Goal: Use online tool/utility: Utilize a website feature to perform a specific function

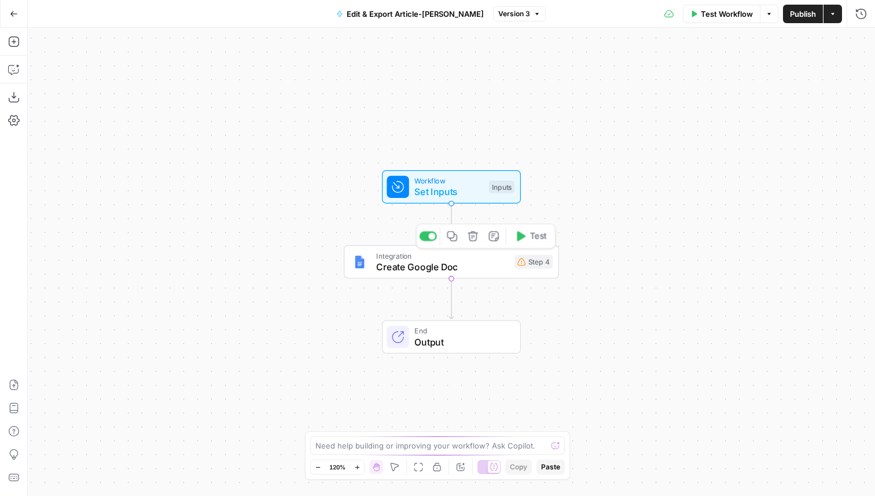
click at [504, 263] on span "Create Google Doc" at bounding box center [442, 267] width 133 height 14
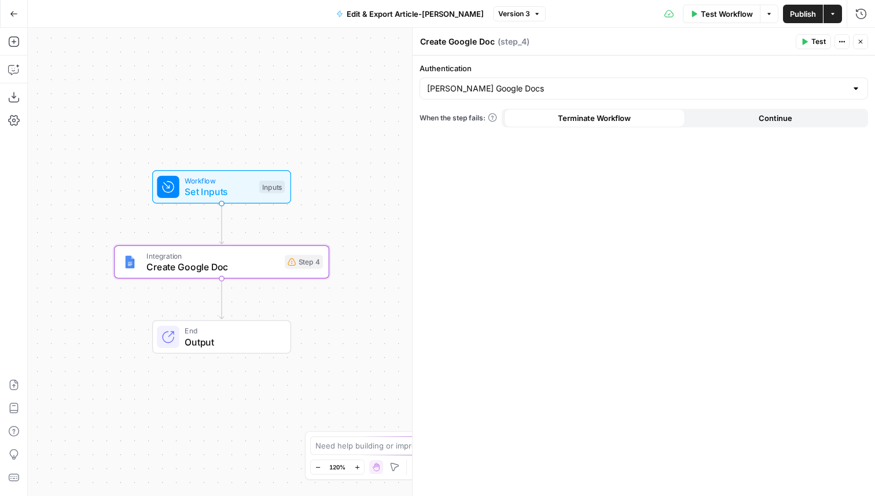
drag, startPoint x: 341, startPoint y: 179, endPoint x: 128, endPoint y: 183, distance: 212.5
click at [114, 178] on div "Workflow Set Inputs Inputs" at bounding box center [221, 187] width 215 height 34
click at [778, 123] on span "Continue" at bounding box center [776, 118] width 34 height 12
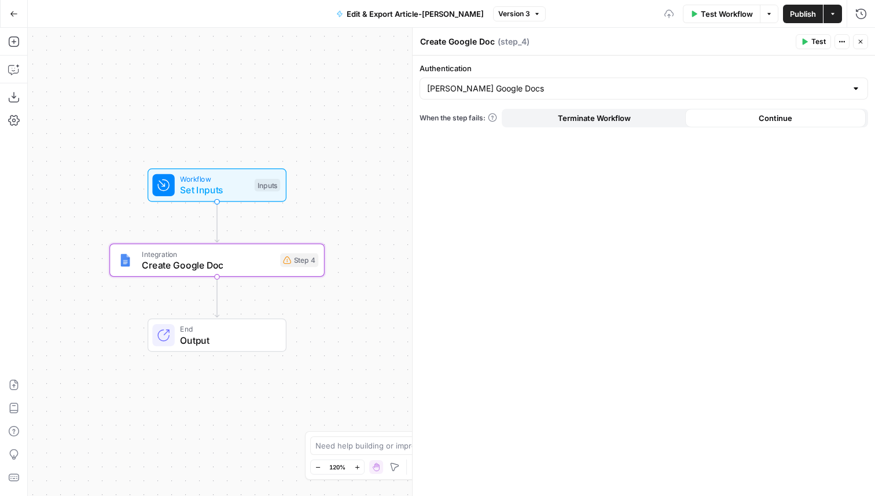
click at [597, 130] on div "Authentication [PERSON_NAME] Google Docs When the step fails: Terminate Workflo…" at bounding box center [644, 276] width 462 height 440
click at [606, 111] on button "Terminate Workflow" at bounding box center [594, 118] width 181 height 19
click at [820, 35] on button "Test" at bounding box center [813, 41] width 35 height 15
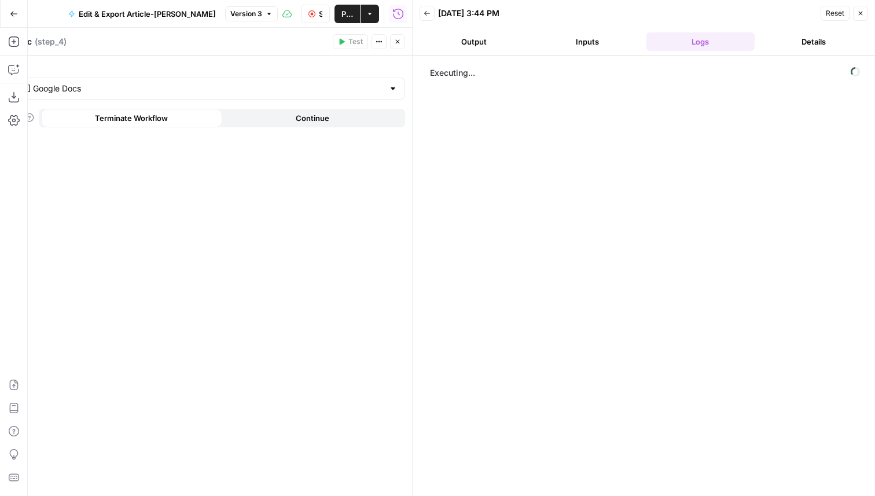
click at [395, 43] on icon "button" at bounding box center [397, 41] width 7 height 7
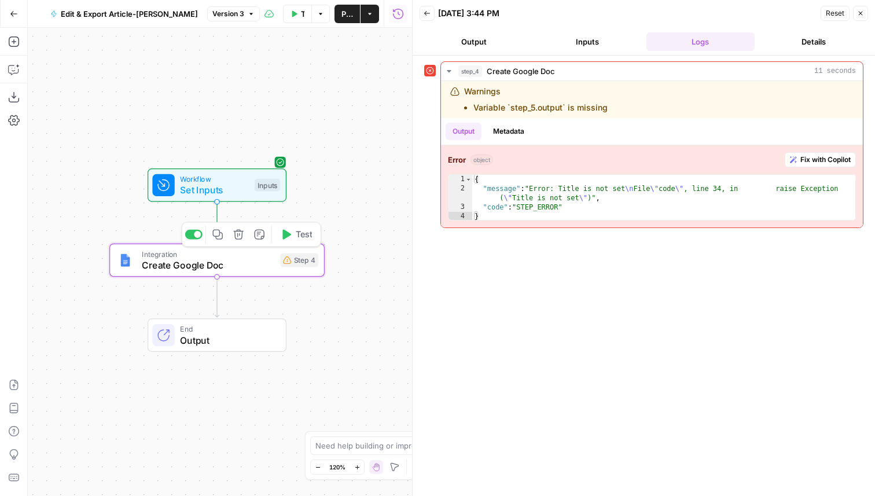
click at [250, 265] on span "Create Google Doc" at bounding box center [208, 265] width 133 height 14
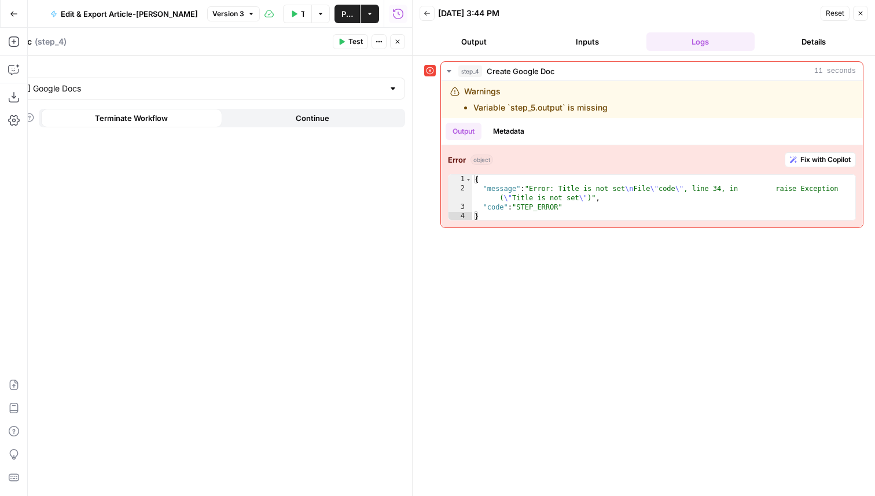
click at [860, 10] on icon "button" at bounding box center [860, 13] width 7 height 7
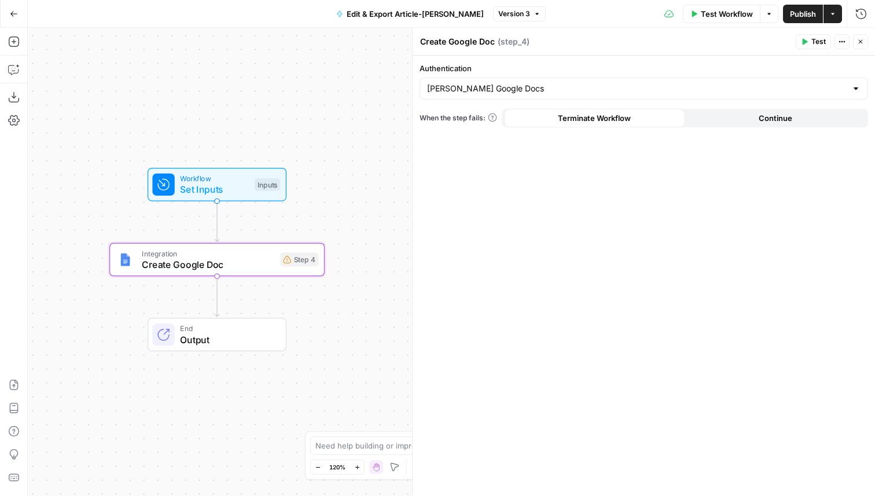
click at [190, 192] on span "Set Inputs" at bounding box center [214, 189] width 69 height 14
click at [856, 41] on button "Close" at bounding box center [860, 41] width 15 height 15
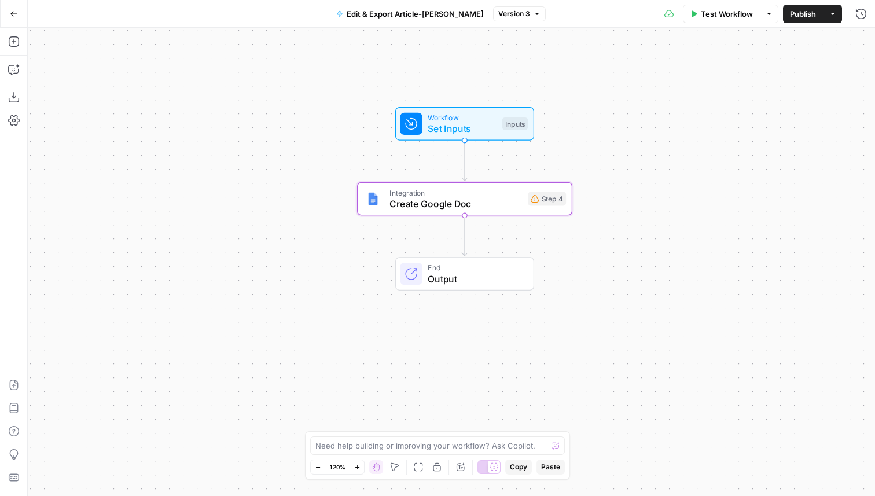
drag, startPoint x: 377, startPoint y: 174, endPoint x: 625, endPoint y: 113, distance: 255.1
click at [625, 113] on div "Workflow Set Inputs Inputs Integration Create Google Doc Step 4 End Output" at bounding box center [451, 262] width 847 height 468
click at [12, 43] on icon "button" at bounding box center [14, 42] width 12 height 12
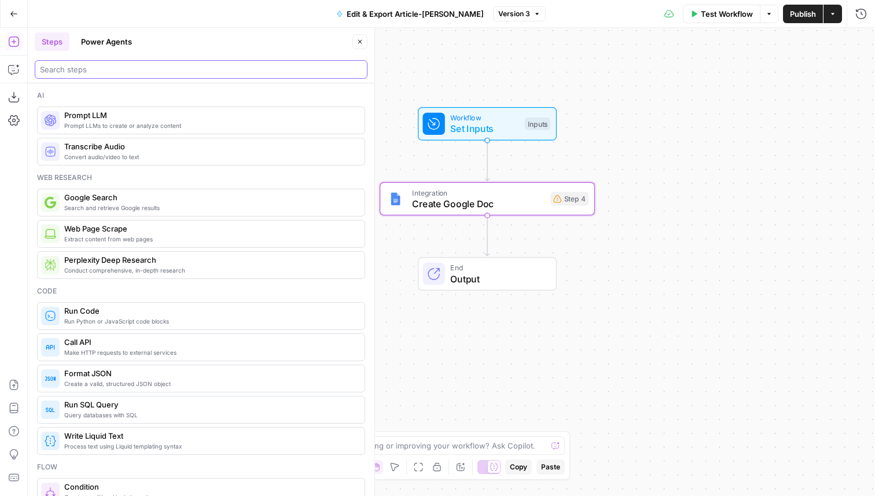
click at [108, 75] on input "search" at bounding box center [201, 70] width 322 height 12
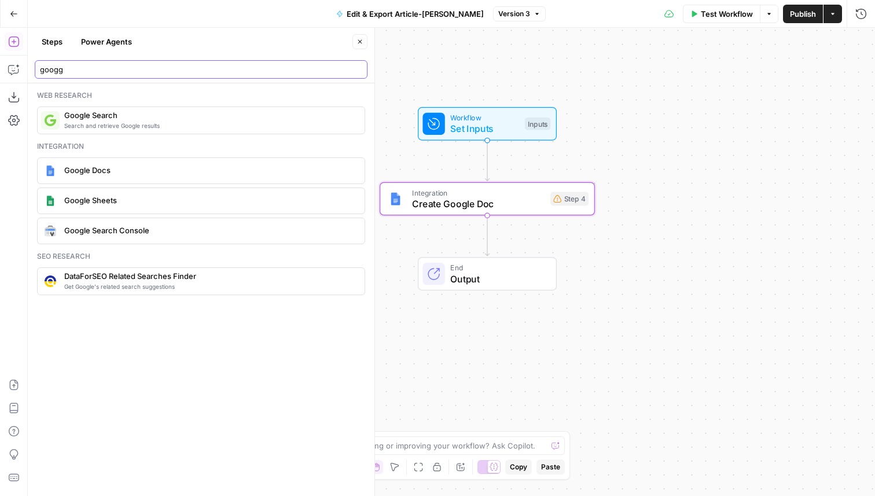
type input "googg"
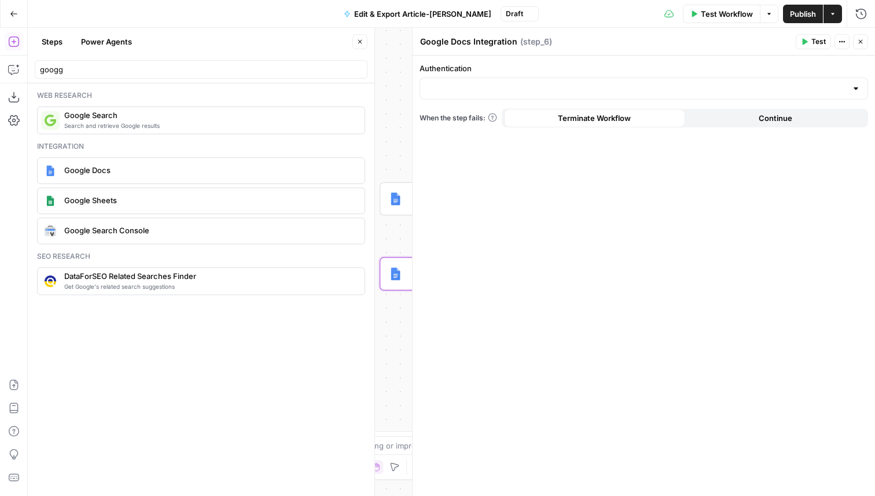
click at [363, 43] on icon "button" at bounding box center [360, 41] width 7 height 7
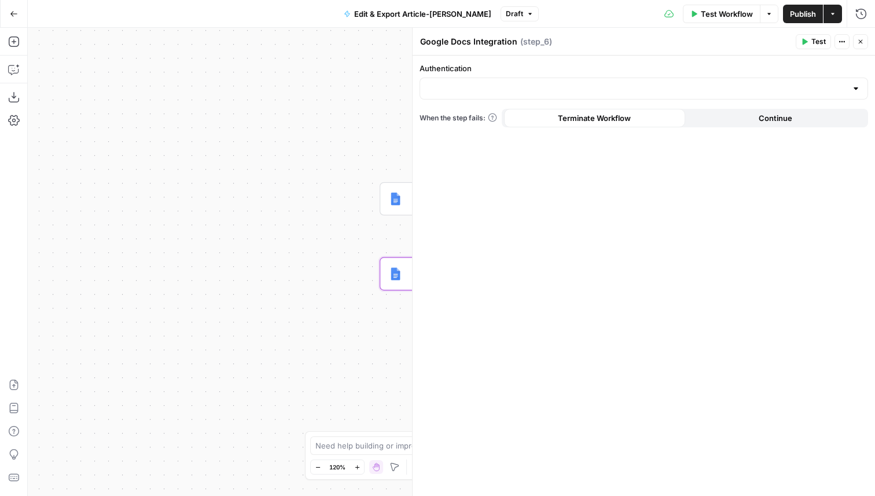
click at [462, 96] on div at bounding box center [644, 89] width 449 height 22
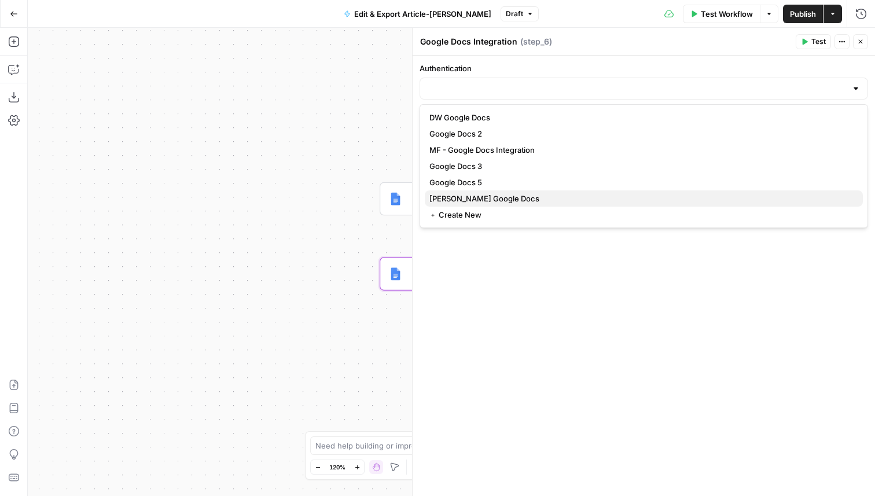
click at [490, 199] on span "[PERSON_NAME] Google Docs" at bounding box center [641, 199] width 424 height 12
type input "[PERSON_NAME] Google Docs"
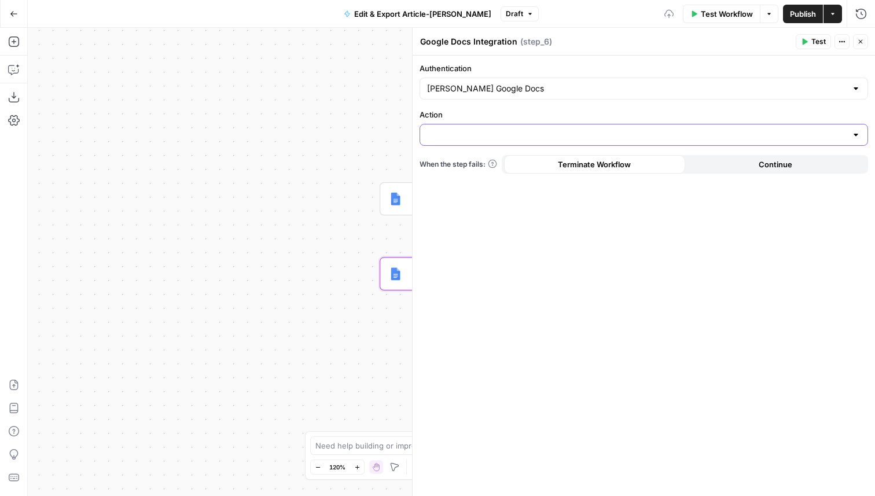
click at [471, 133] on input "Action" at bounding box center [637, 135] width 420 height 12
click at [471, 170] on button "Create Document" at bounding box center [644, 164] width 438 height 16
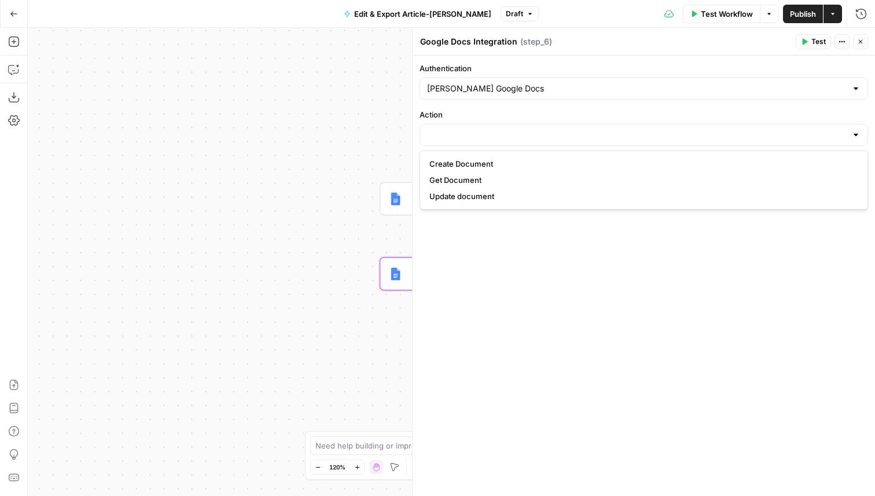
type input "Create Document"
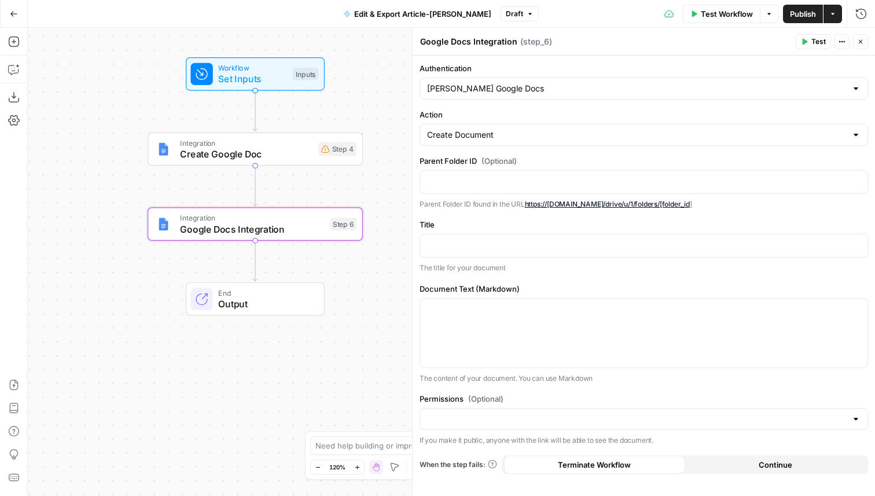
drag, startPoint x: 355, startPoint y: 169, endPoint x: 120, endPoint y: 119, distance: 239.7
click at [120, 119] on div "Workflow Set Inputs Inputs Integration Create Google Doc Step 4 Integration Goo…" at bounding box center [451, 262] width 847 height 468
click at [295, 149] on span "Create Google Doc" at bounding box center [244, 154] width 133 height 14
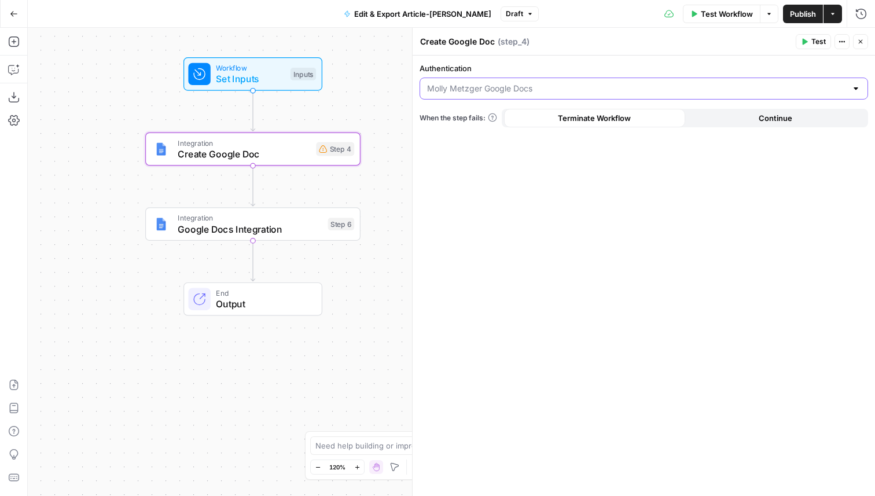
click at [504, 92] on input "Authentication" at bounding box center [637, 89] width 420 height 12
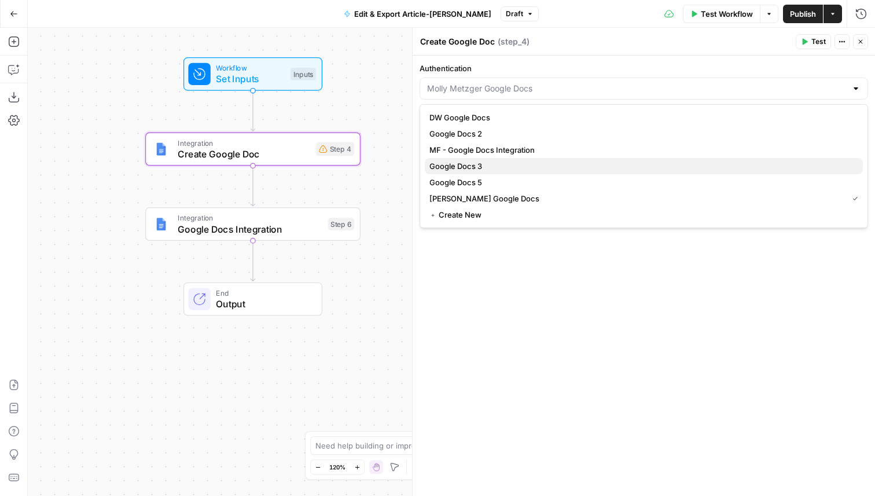
click at [481, 164] on span "Google Docs 3" at bounding box center [641, 166] width 424 height 12
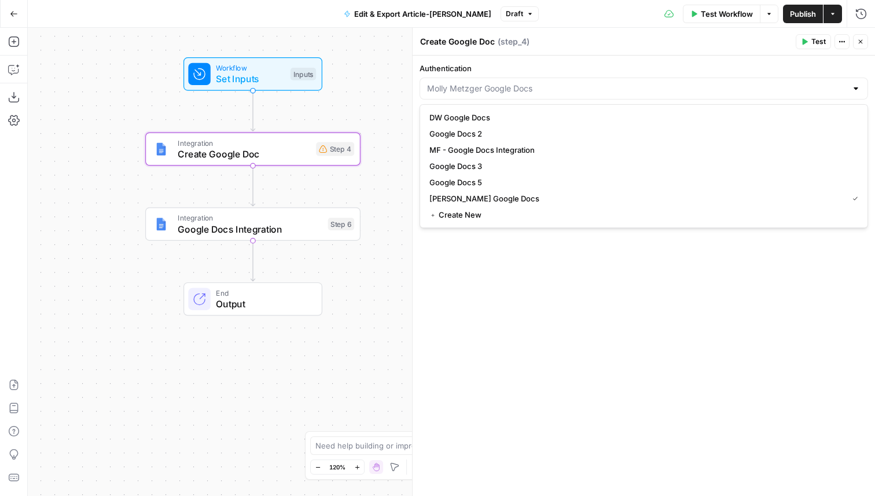
type input "Google Docs 3"
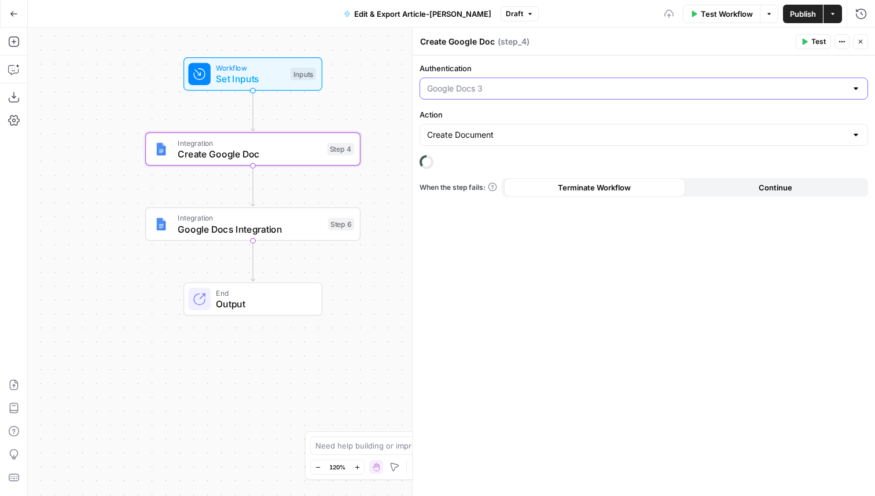
click at [484, 85] on input "Authentication" at bounding box center [637, 89] width 420 height 12
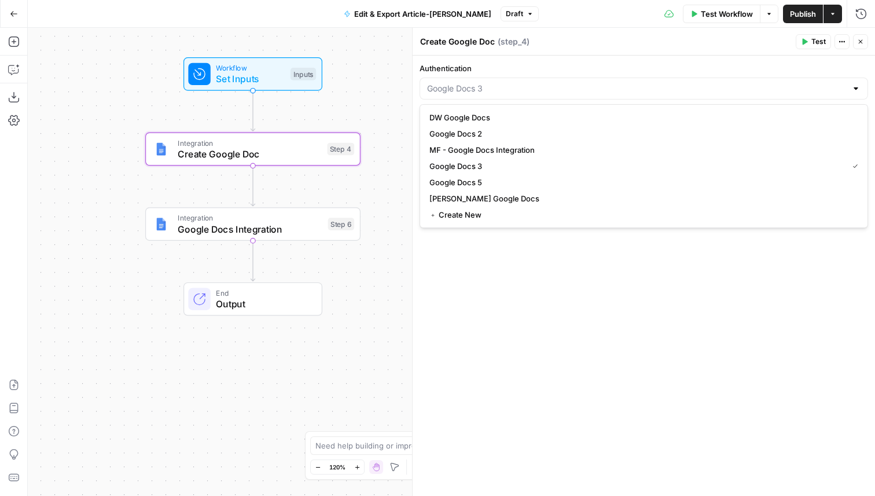
click at [472, 199] on span "[PERSON_NAME] Google Docs" at bounding box center [641, 199] width 424 height 12
type input "[PERSON_NAME] Google Docs"
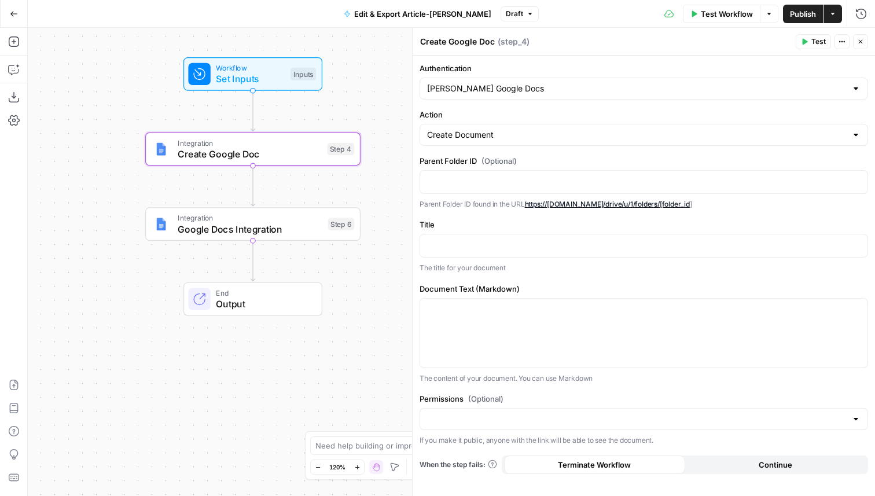
click at [858, 46] on button "Close" at bounding box center [860, 41] width 15 height 15
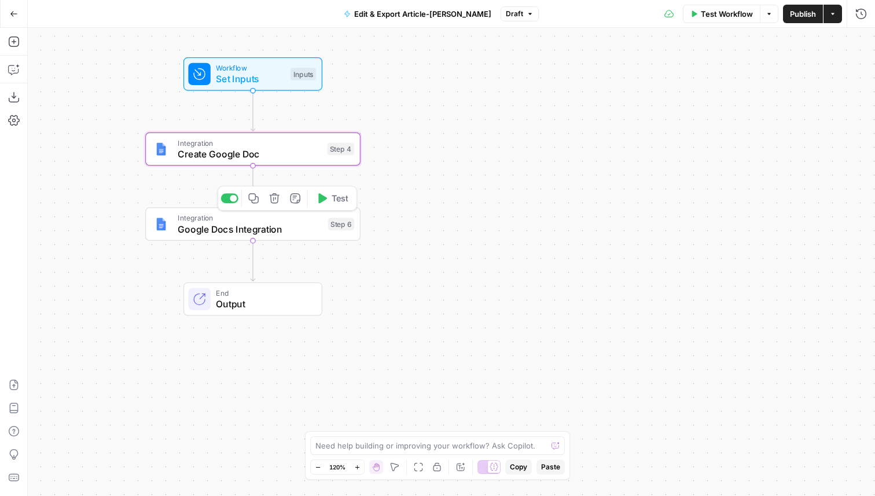
click at [277, 201] on icon "button" at bounding box center [274, 198] width 10 height 10
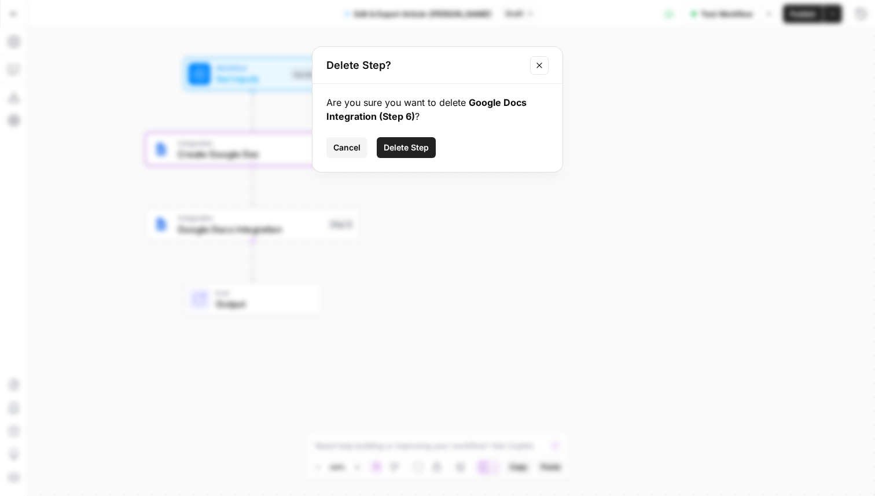
click at [426, 145] on span "Delete Step" at bounding box center [406, 148] width 45 height 12
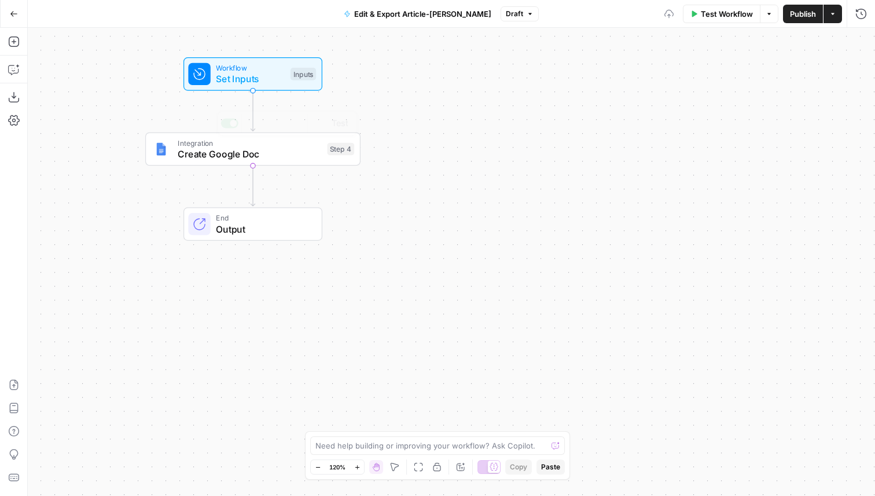
click at [299, 155] on span "Create Google Doc" at bounding box center [250, 154] width 144 height 14
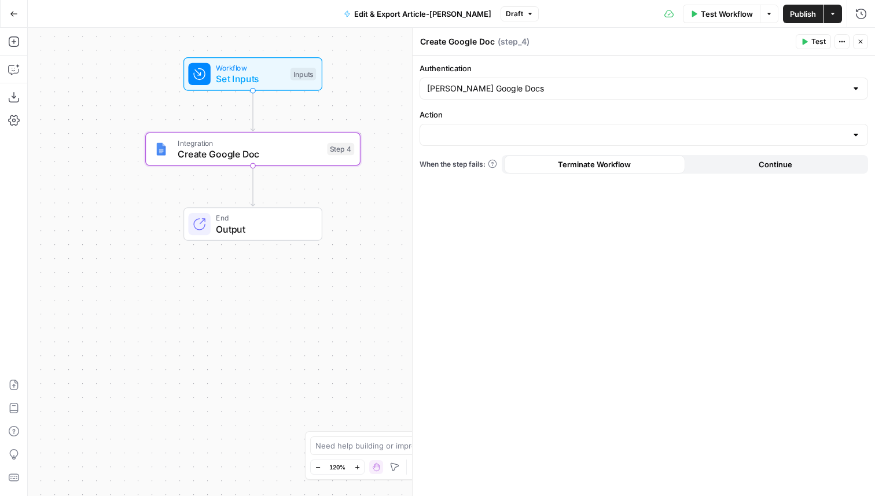
click at [532, 141] on div at bounding box center [644, 135] width 449 height 22
click at [483, 167] on span "Create Document" at bounding box center [641, 164] width 424 height 12
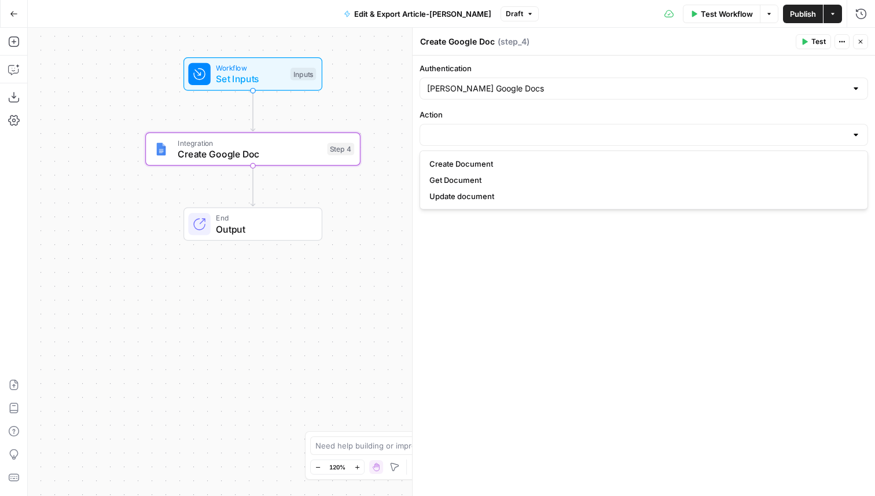
type input "Create Document"
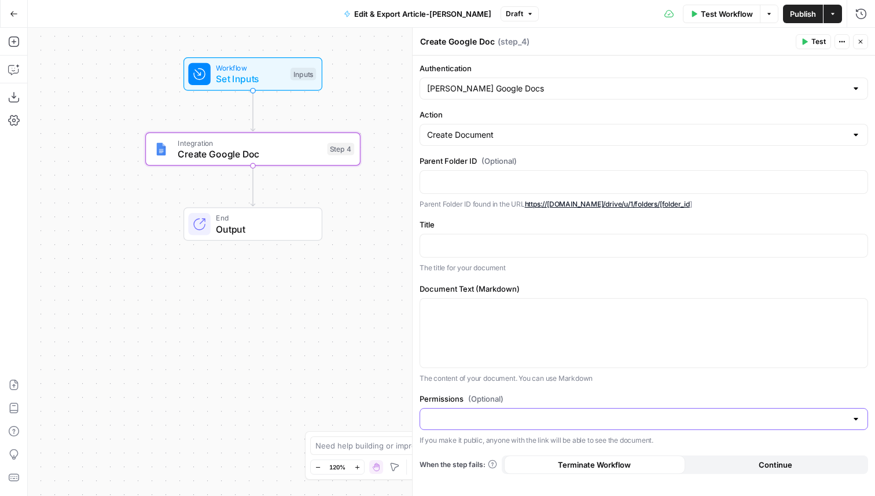
click at [556, 413] on input "Permissions (Optional)" at bounding box center [637, 419] width 420 height 12
click at [565, 31] on header "Create Google Doc Create Google Doc ( step_4 ) Test Actions Close" at bounding box center [644, 42] width 462 height 28
